Goal: Find specific page/section

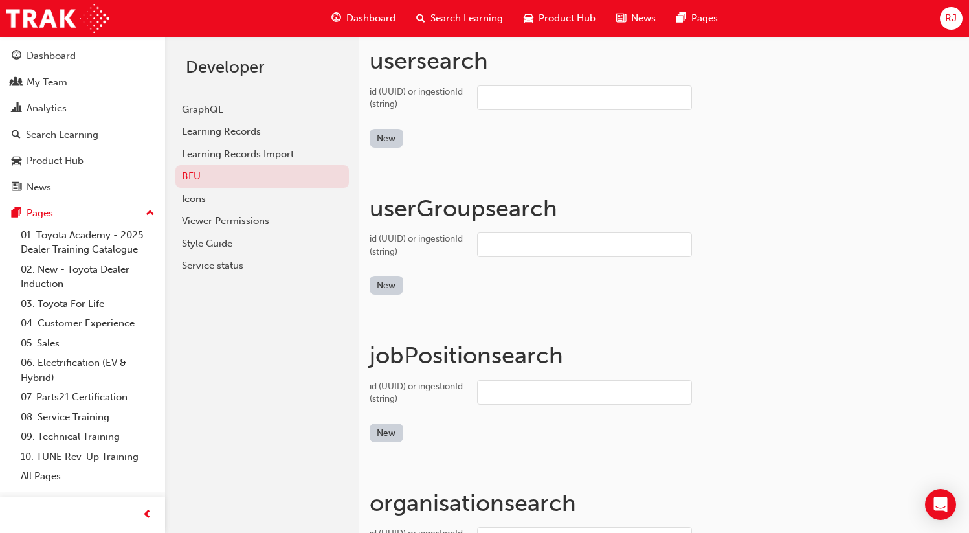
click at [949, 22] on span "RJ" at bounding box center [951, 18] width 12 height 15
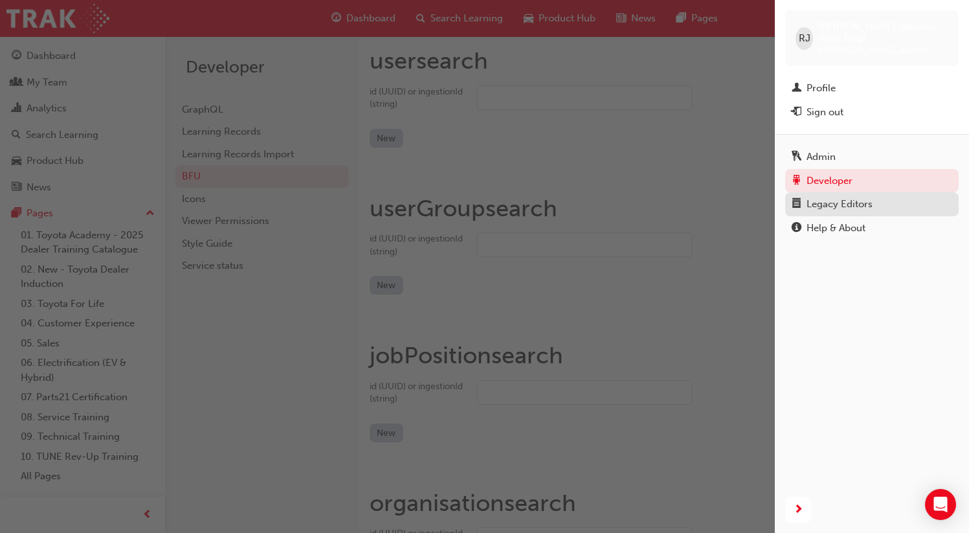
click at [841, 197] on div "Legacy Editors" at bounding box center [839, 204] width 66 height 15
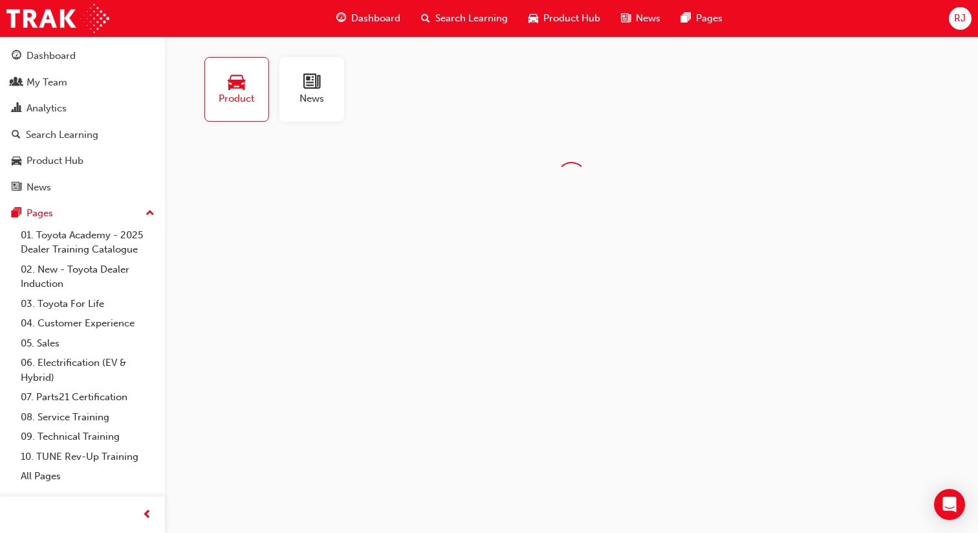
click at [313, 88] on span "news-icon" at bounding box center [311, 82] width 17 height 18
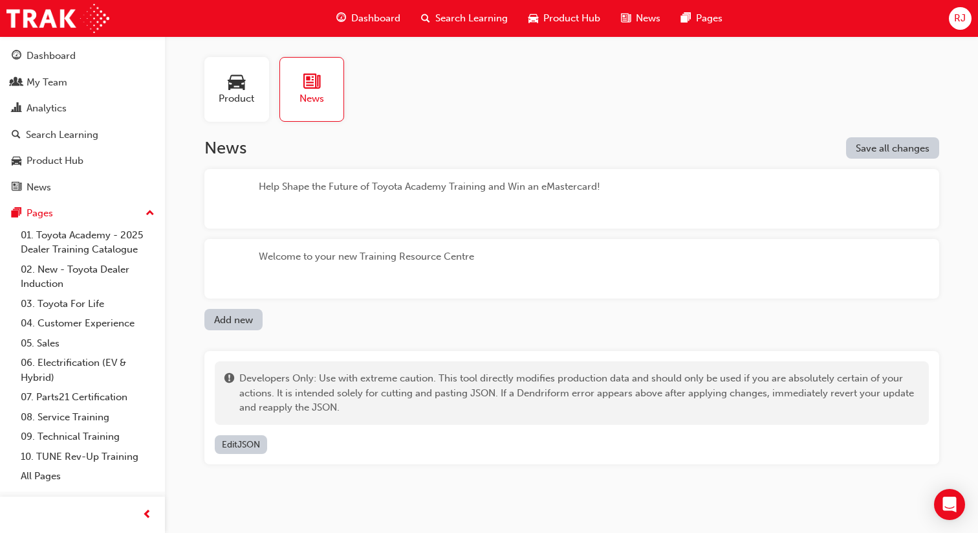
click at [296, 256] on div "Welcome to your new Training Resource Centre" at bounding box center [366, 268] width 215 height 39
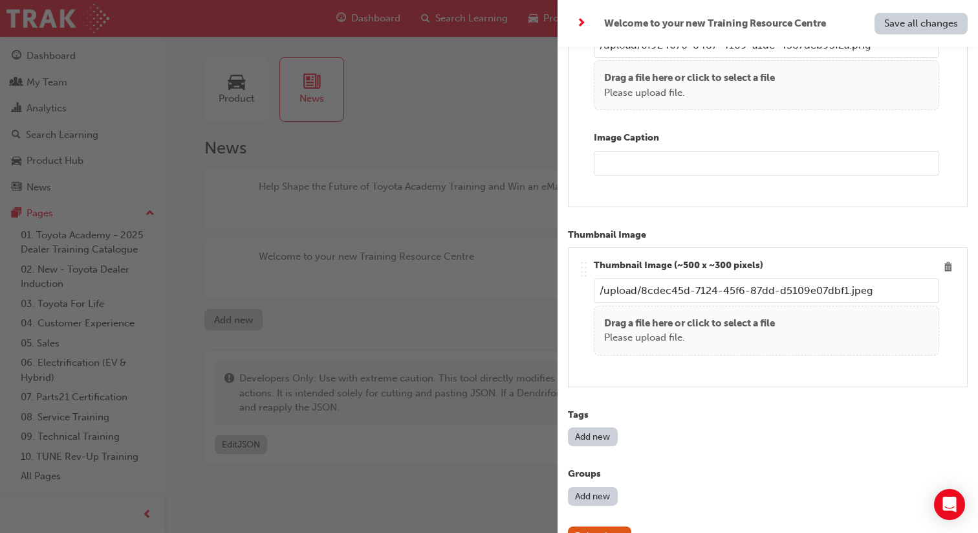
scroll to position [1108, 0]
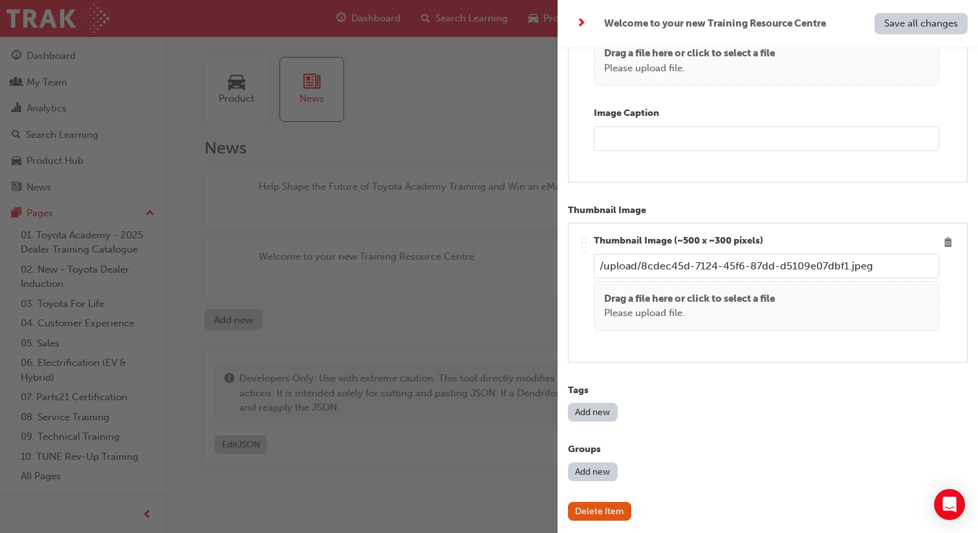
click at [483, 107] on div "button" at bounding box center [279, 266] width 558 height 533
